Goal: Check status: Check status

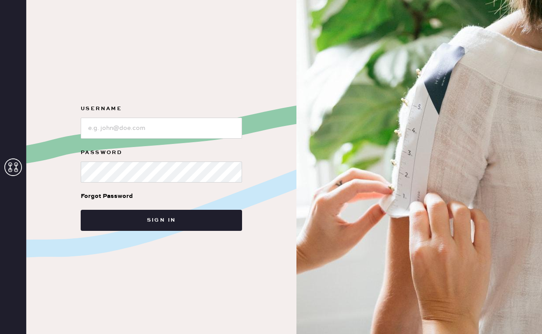
click at [133, 133] on input "loginName" at bounding box center [162, 128] width 162 height 21
type input "[EMAIL_ADDRESS][DOMAIN_NAME]"
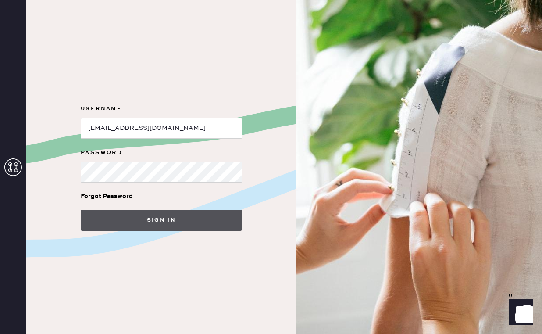
click at [180, 221] on button "Sign in" at bounding box center [162, 220] width 162 height 21
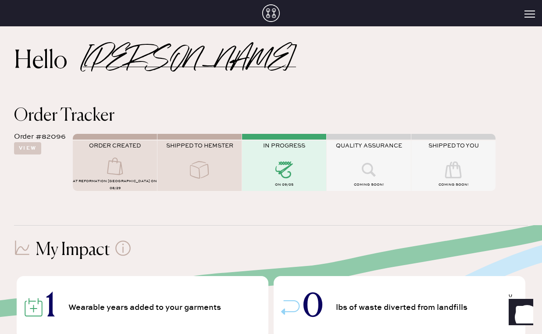
scroll to position [5, 0]
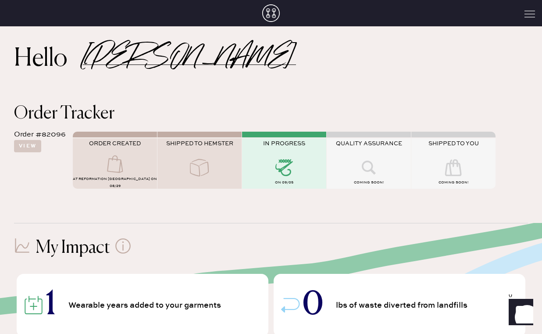
click at [529, 18] on button "Open Menu" at bounding box center [530, 15] width 11 height 8
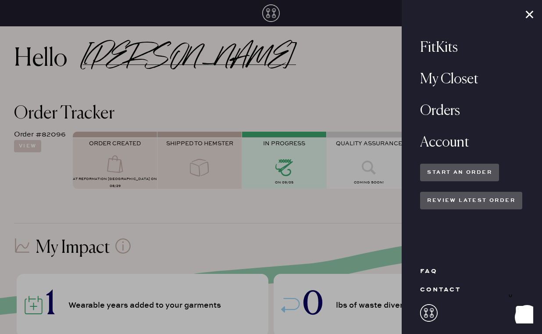
click at [436, 286] on div "contact" at bounding box center [440, 290] width 41 height 8
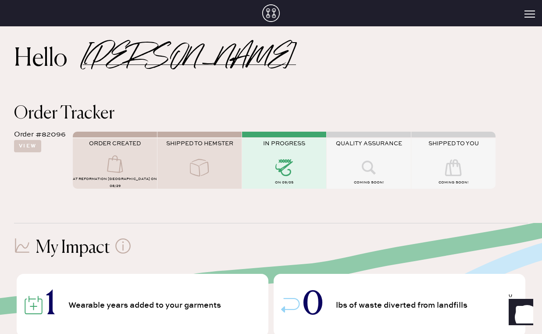
click at [524, 313] on icon "Show" at bounding box center [521, 311] width 10 height 11
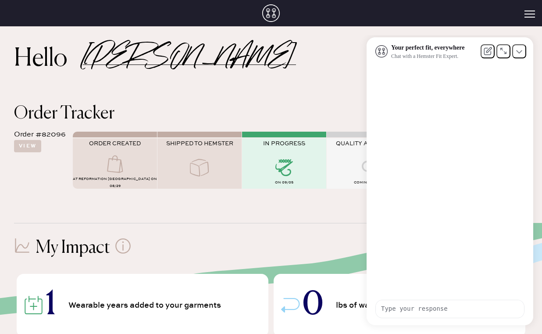
scroll to position [0, 0]
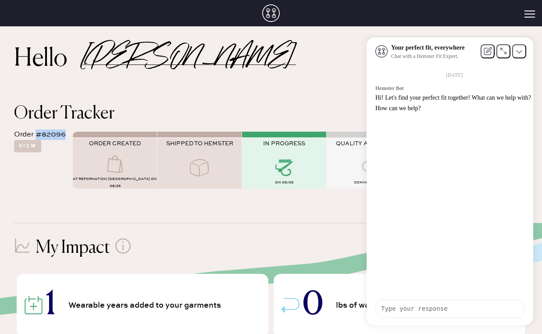
drag, startPoint x: 65, startPoint y: 137, endPoint x: 36, endPoint y: 138, distance: 29.0
click at [36, 138] on div "Order #82096" at bounding box center [40, 134] width 52 height 11
click at [46, 137] on div "Order #82096" at bounding box center [40, 134] width 52 height 11
click at [520, 54] on icon at bounding box center [520, 51] width 6 height 6
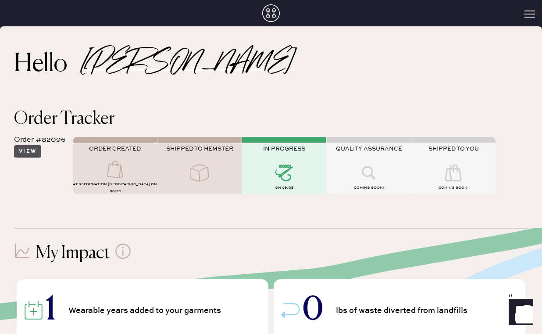
click at [36, 155] on button "View" at bounding box center [27, 151] width 27 height 12
